Goal: Information Seeking & Learning: Learn about a topic

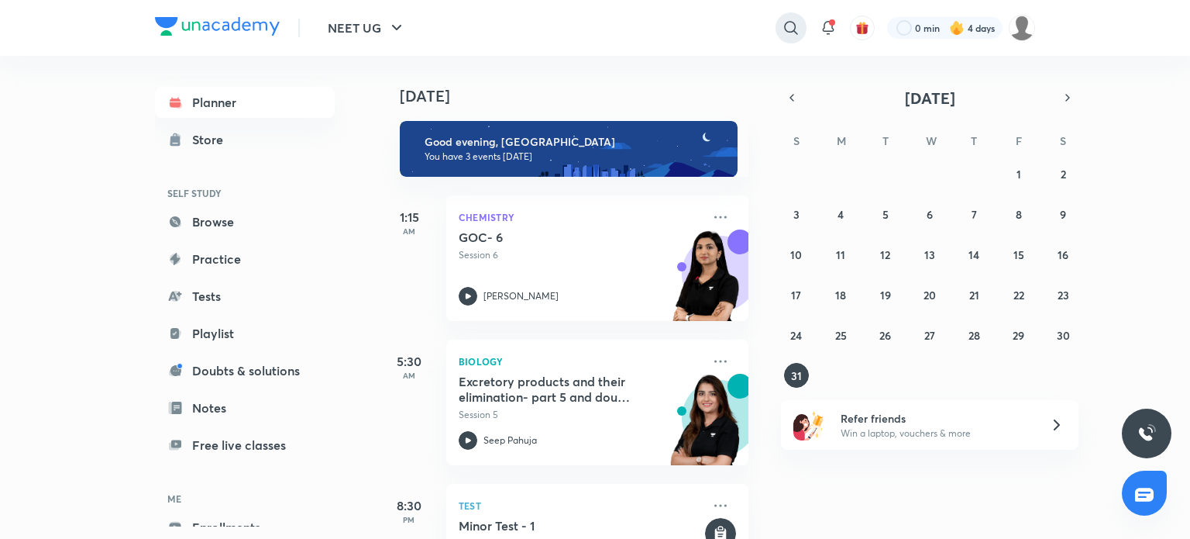
click at [788, 19] on icon at bounding box center [791, 28] width 19 height 19
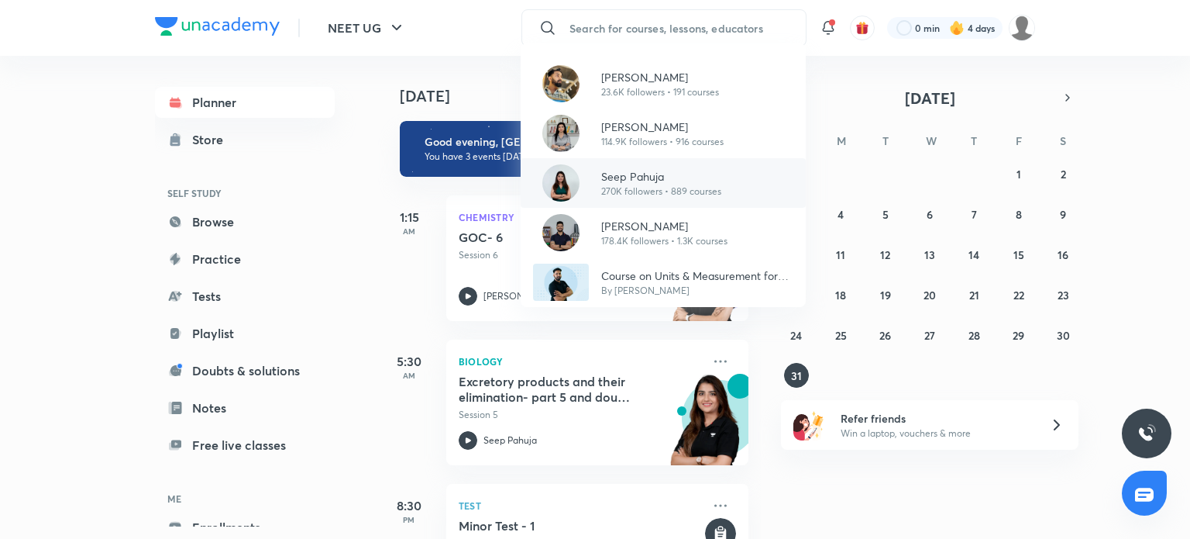
click at [623, 195] on p "270K followers • 889 courses" at bounding box center [661, 191] width 120 height 14
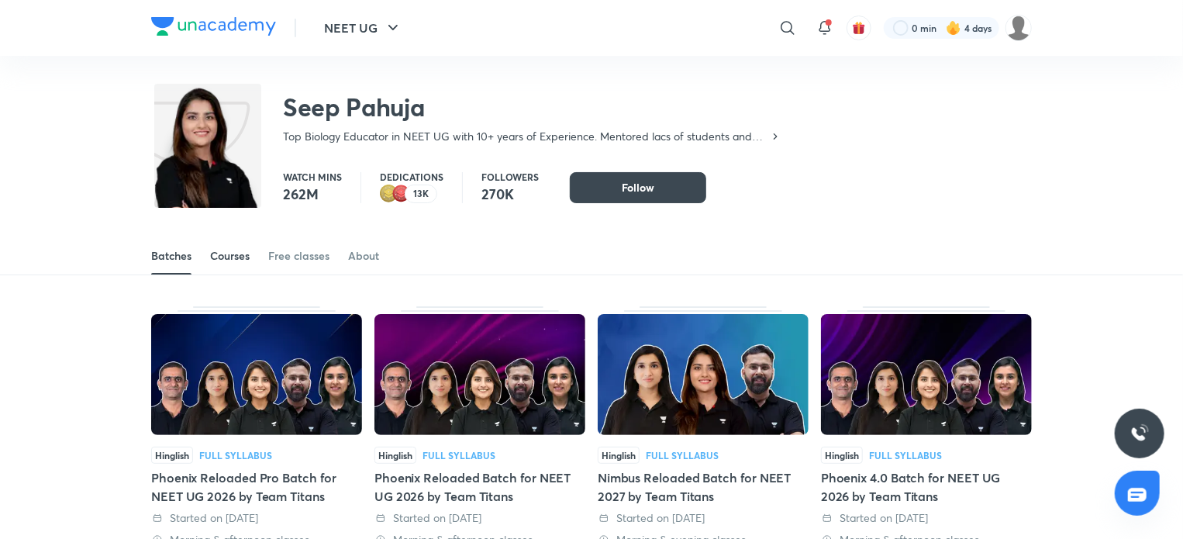
click at [243, 250] on div "Courses" at bounding box center [230, 255] width 40 height 15
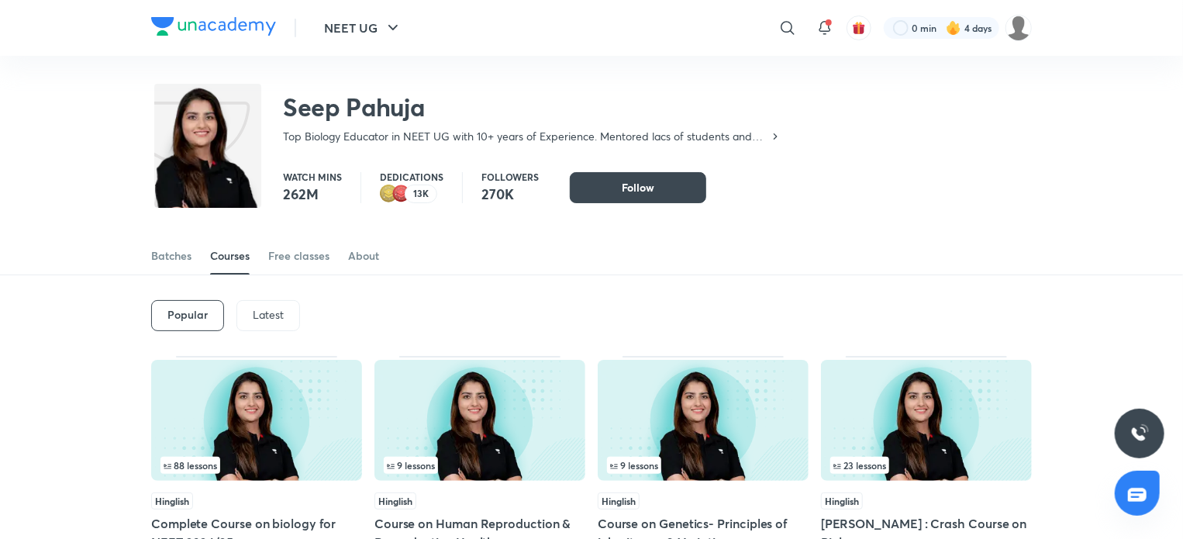
click at [259, 308] on p "Latest" at bounding box center [268, 314] width 31 height 12
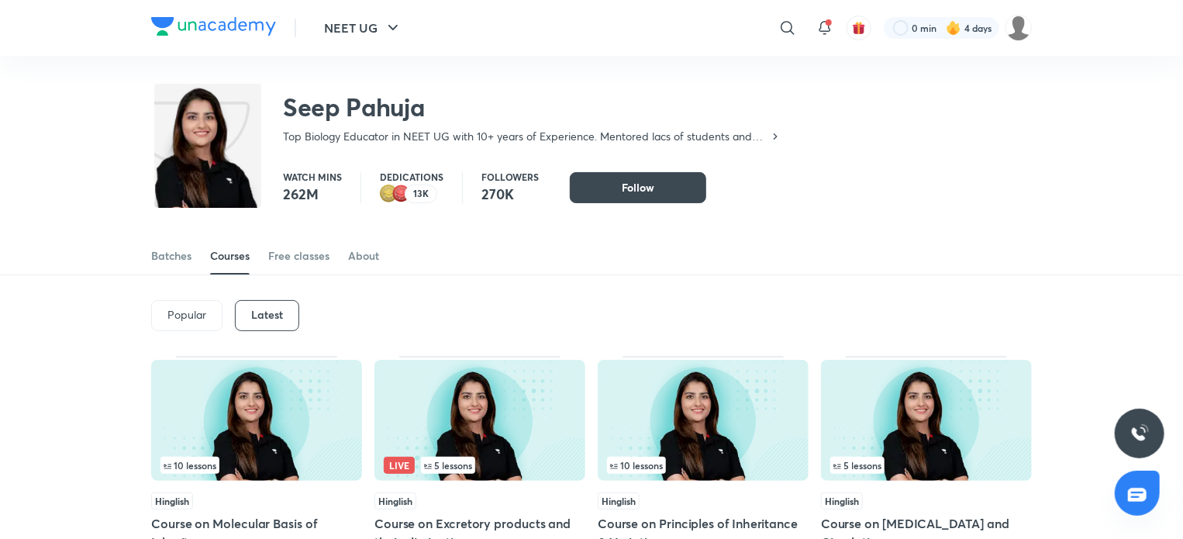
click at [510, 425] on img at bounding box center [479, 420] width 211 height 121
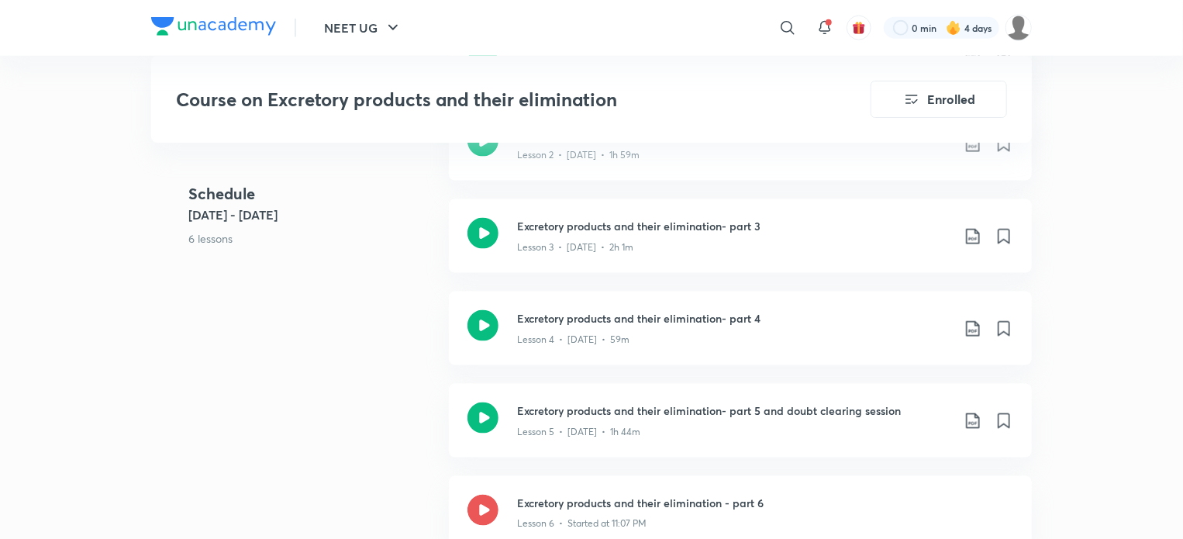
scroll to position [992, 0]
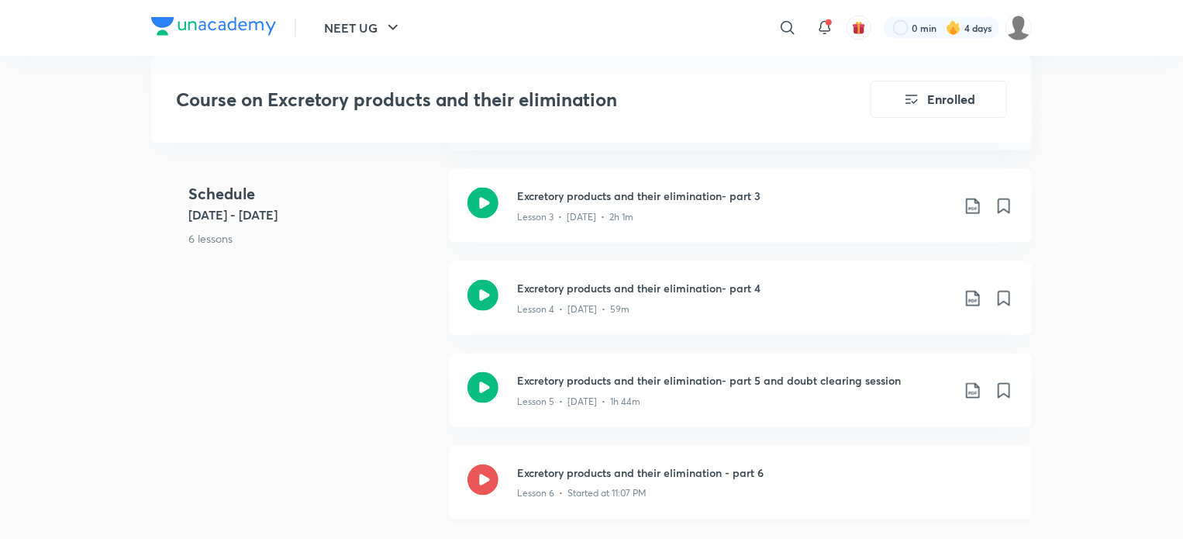
click at [468, 477] on icon at bounding box center [482, 479] width 31 height 31
